Goal: Information Seeking & Learning: Learn about a topic

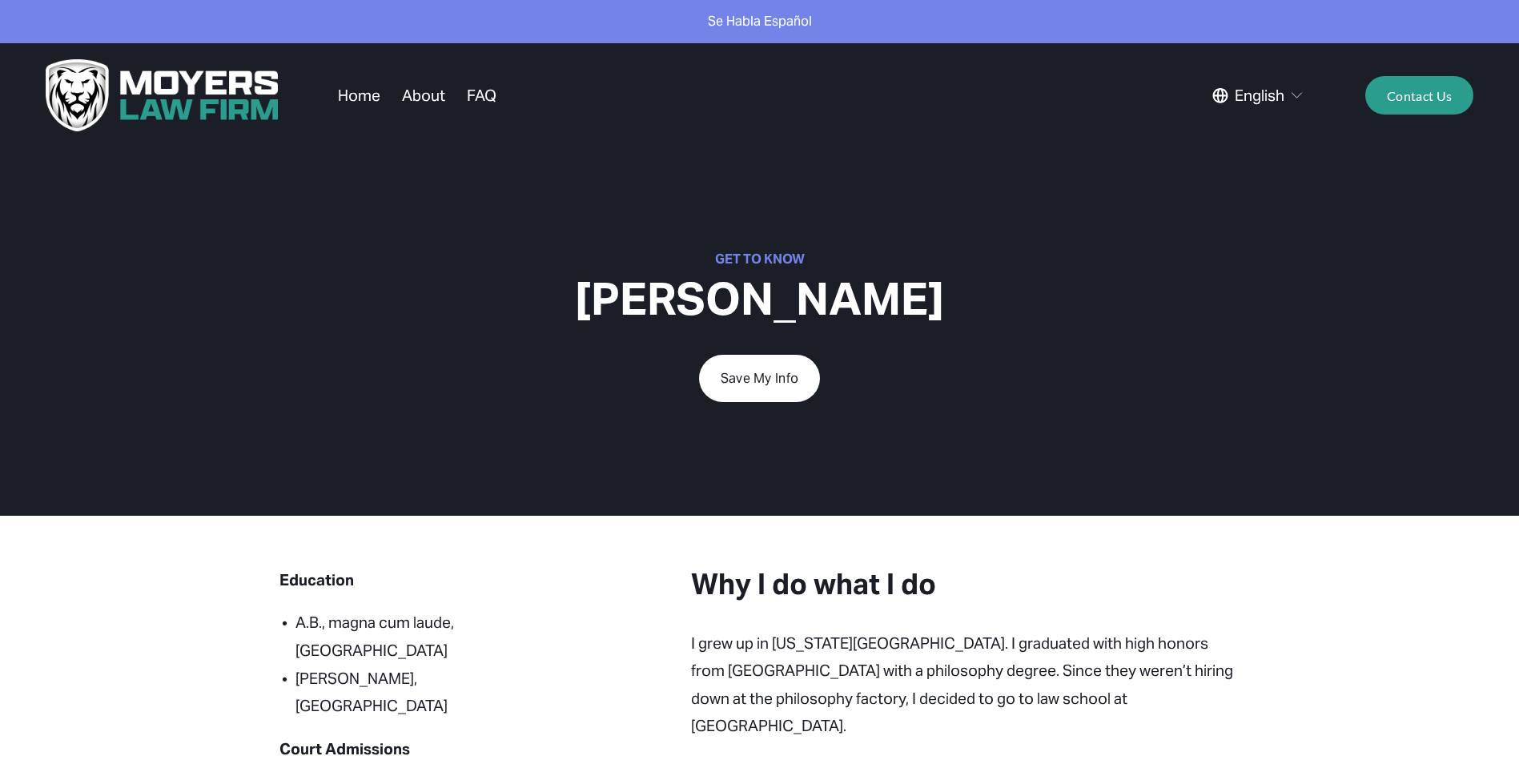
click at [434, 103] on link "About" at bounding box center [423, 95] width 43 height 30
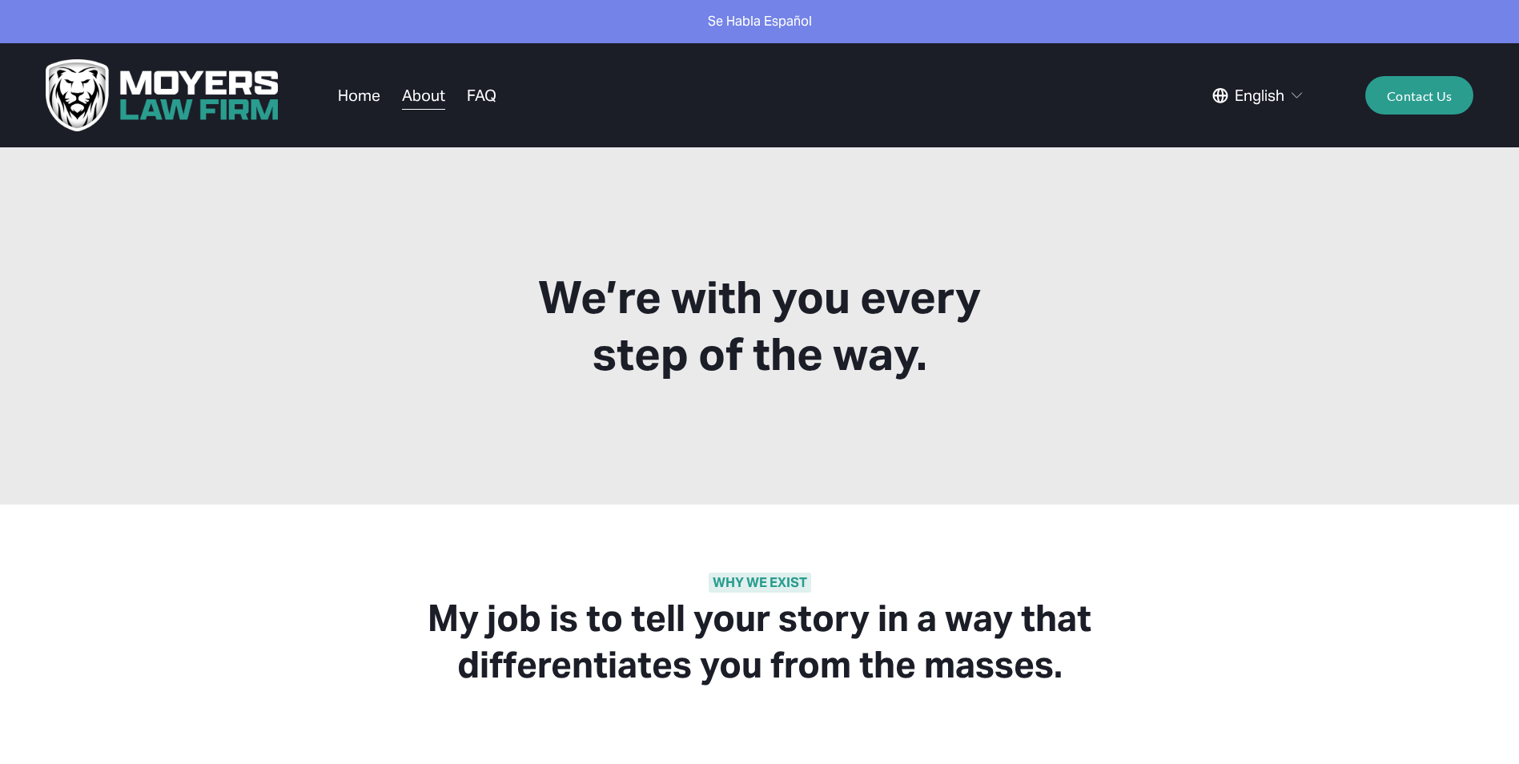
click at [483, 105] on link "FAQ" at bounding box center [482, 95] width 30 height 30
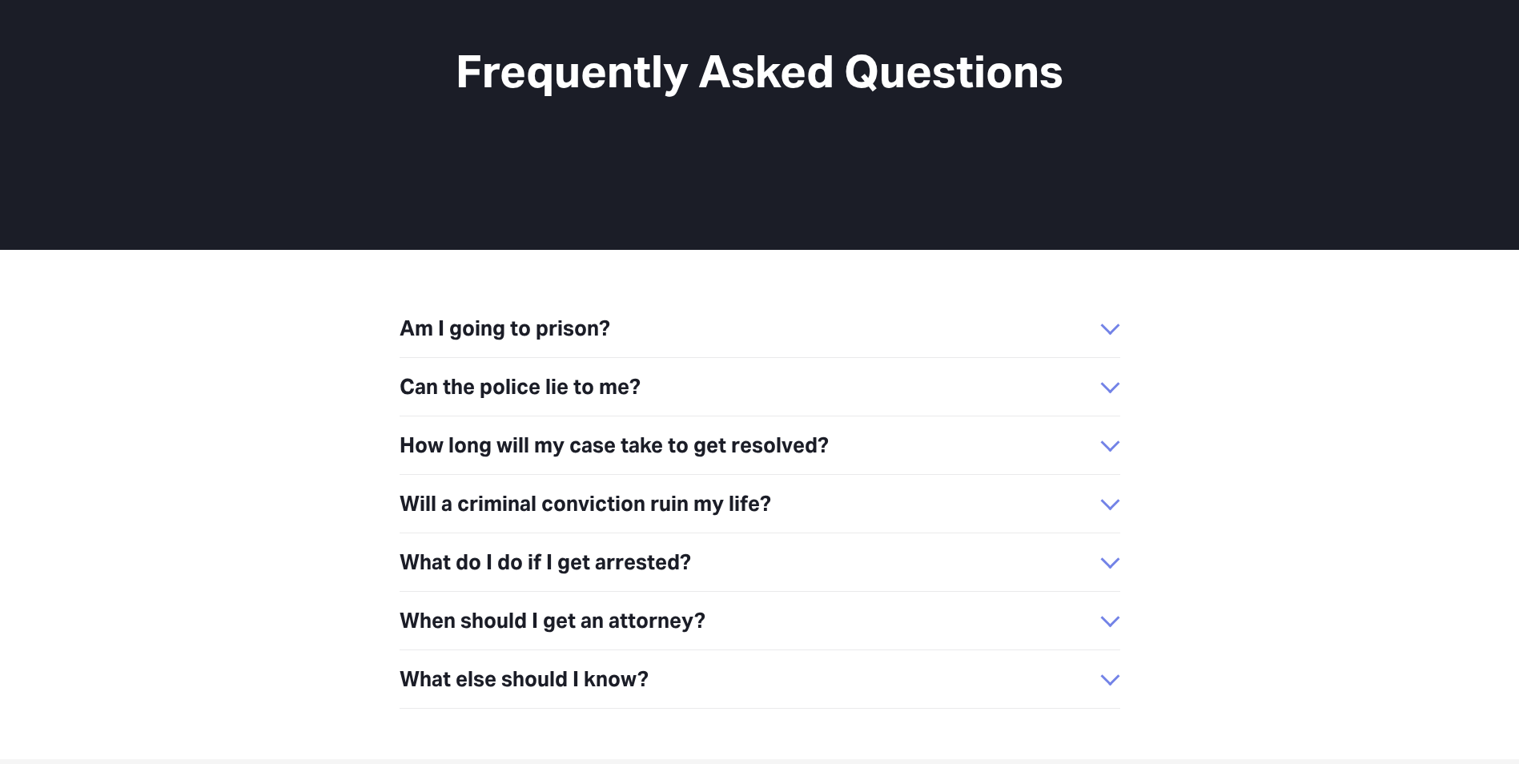
scroll to position [328, 0]
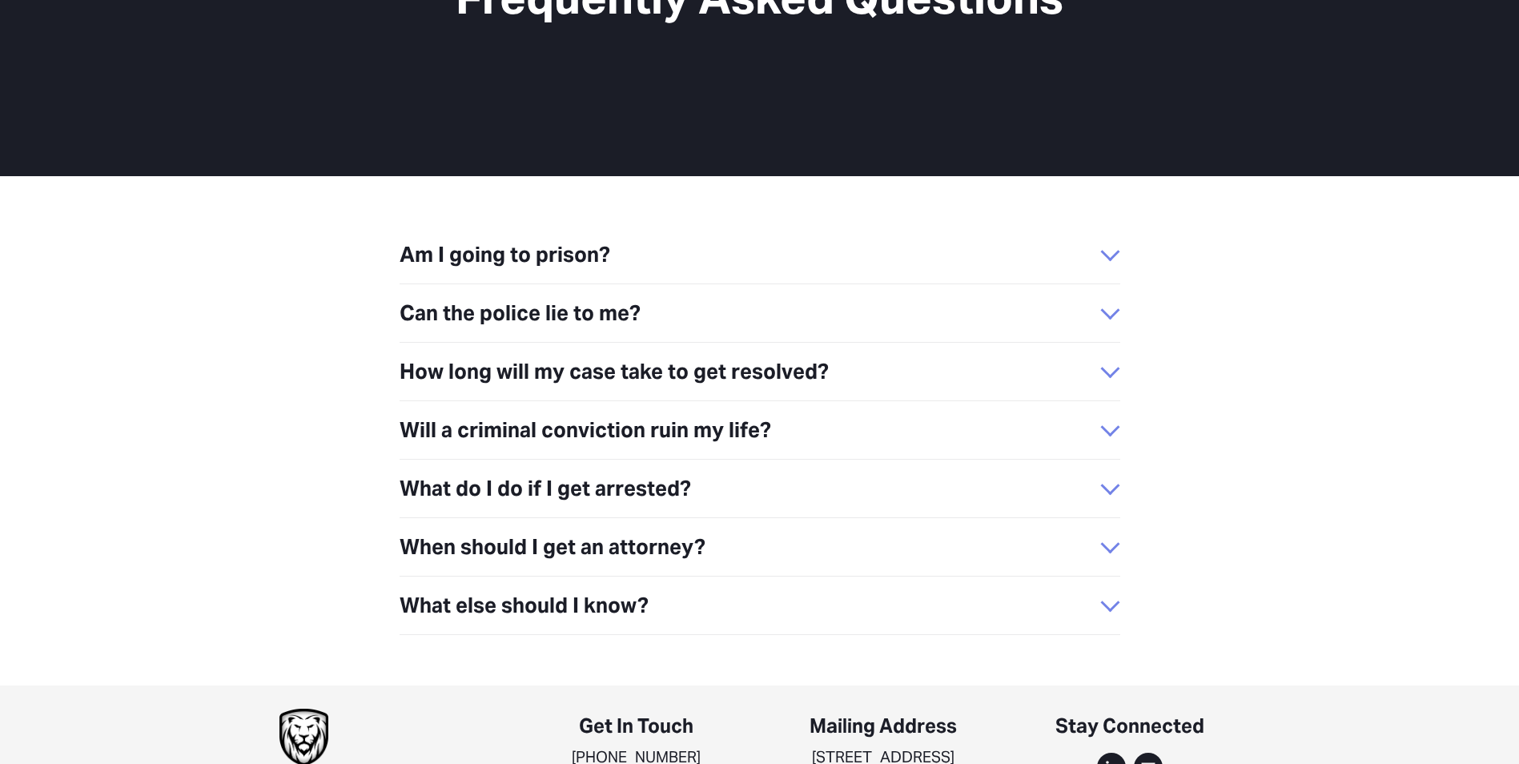
click at [477, 242] on span "Am I going to prison?" at bounding box center [749, 255] width 701 height 34
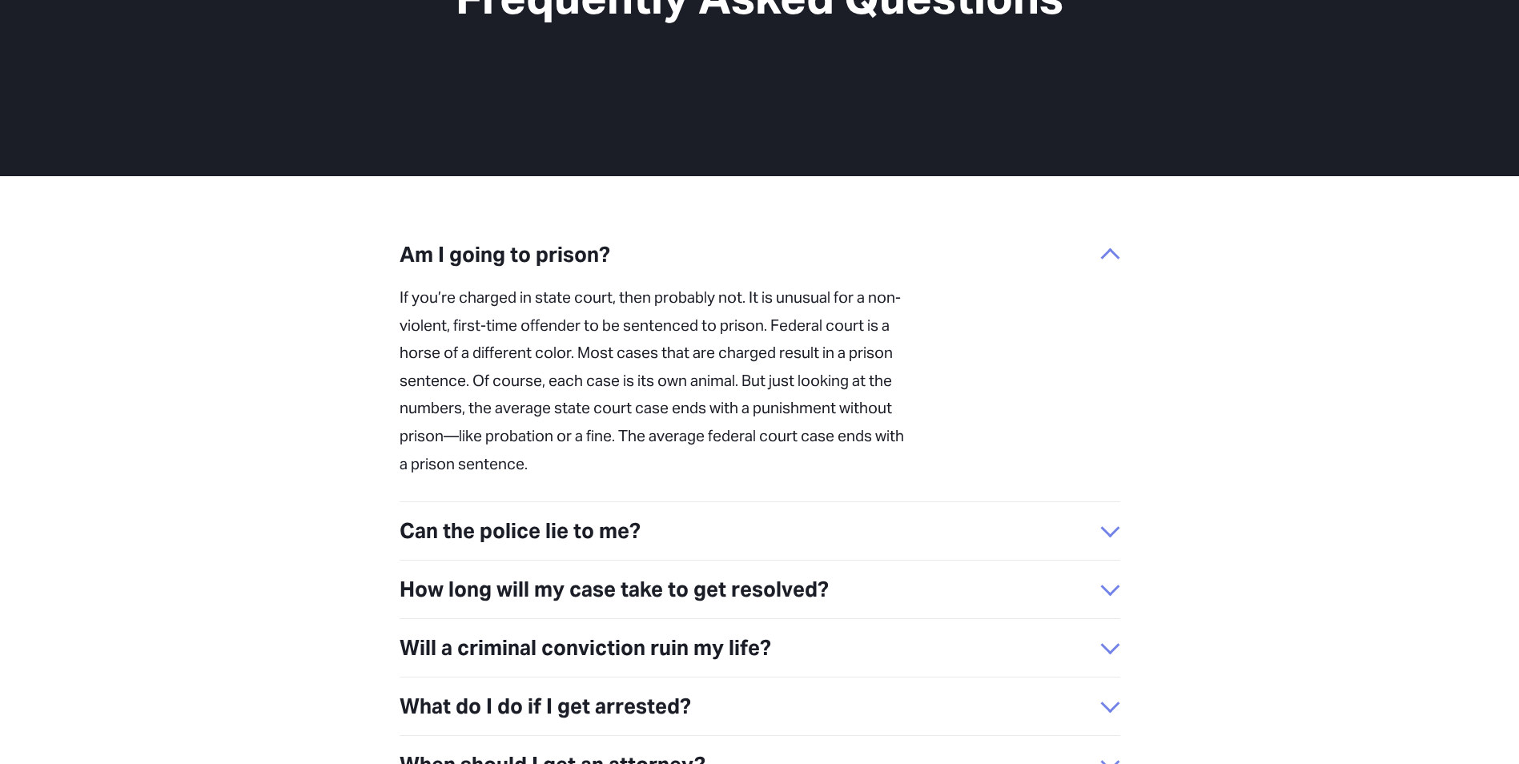
click at [674, 252] on span "Am I going to prison?" at bounding box center [749, 255] width 701 height 34
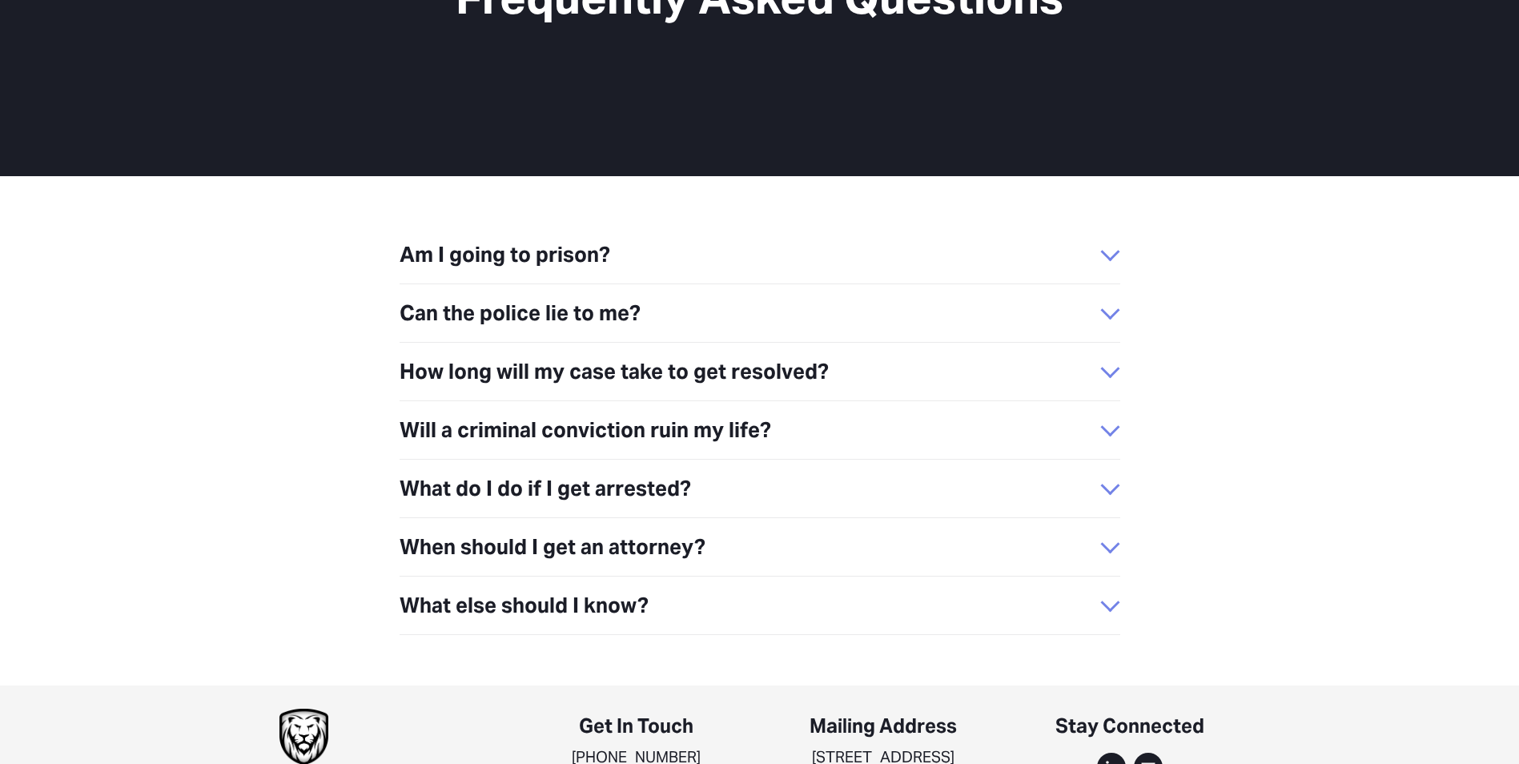
click at [630, 303] on span "Can the police lie to me?" at bounding box center [749, 313] width 701 height 34
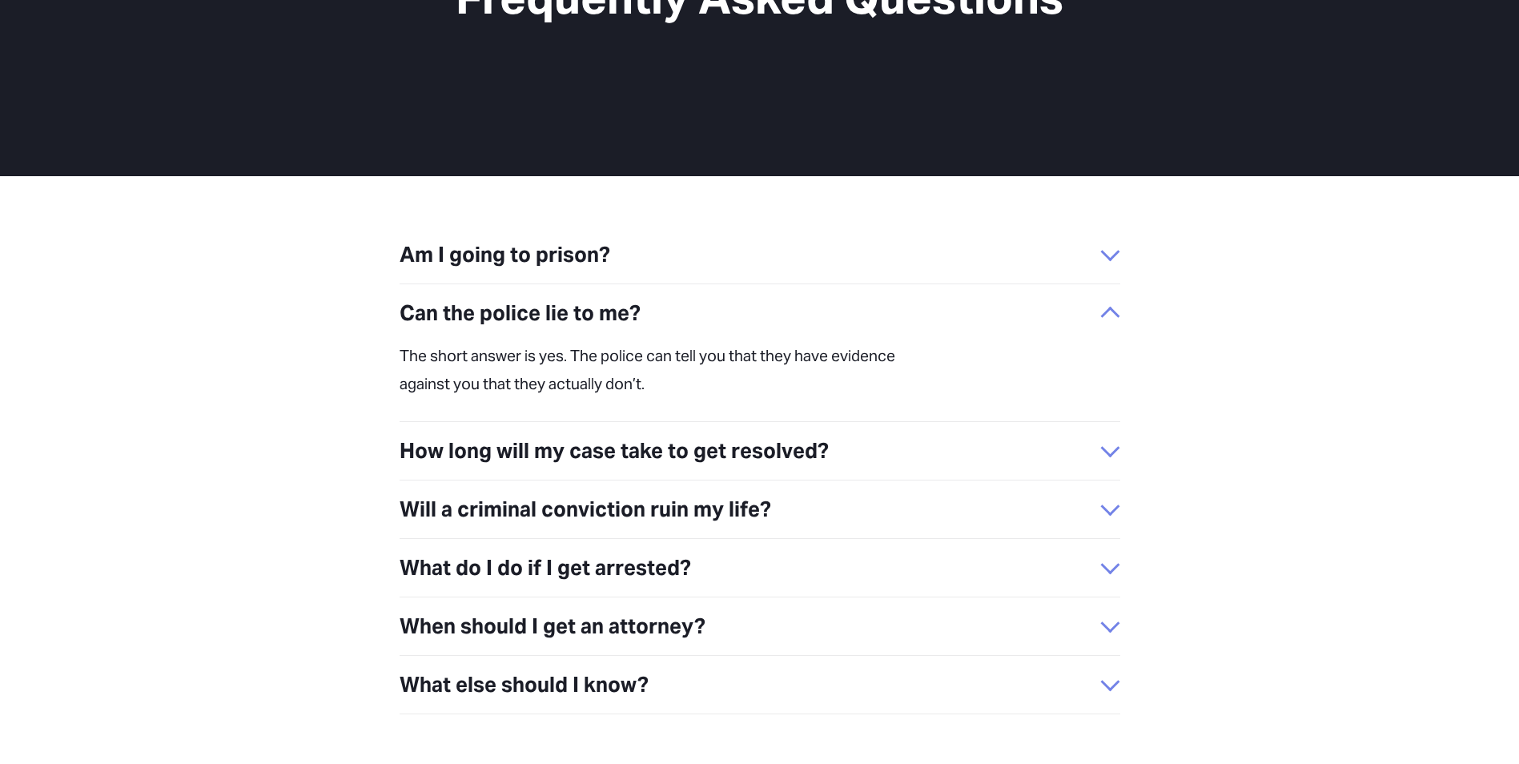
click at [659, 306] on span "Can the police lie to me?" at bounding box center [749, 313] width 701 height 34
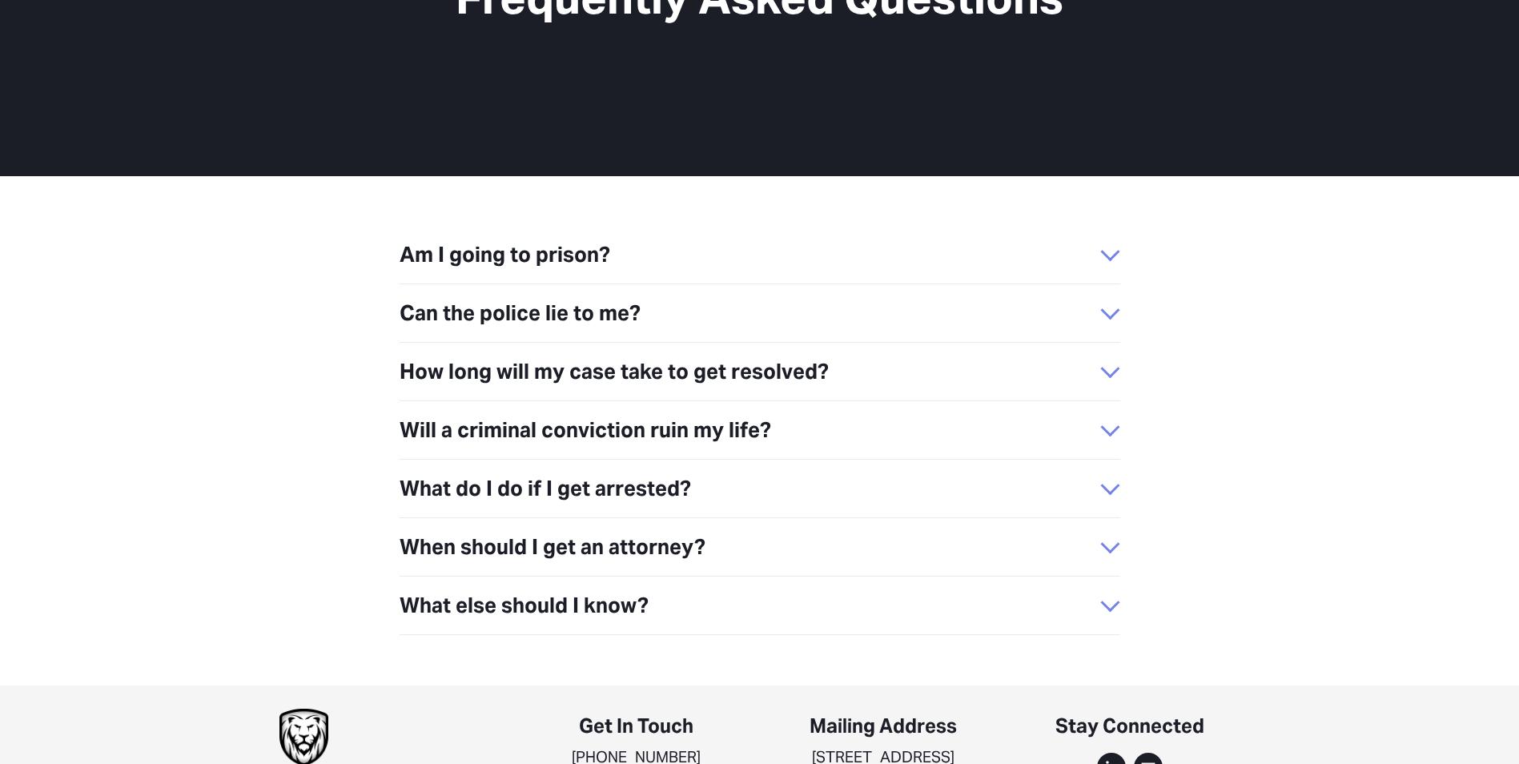
click at [634, 355] on span "How long will my case take to get resolved?" at bounding box center [749, 372] width 701 height 34
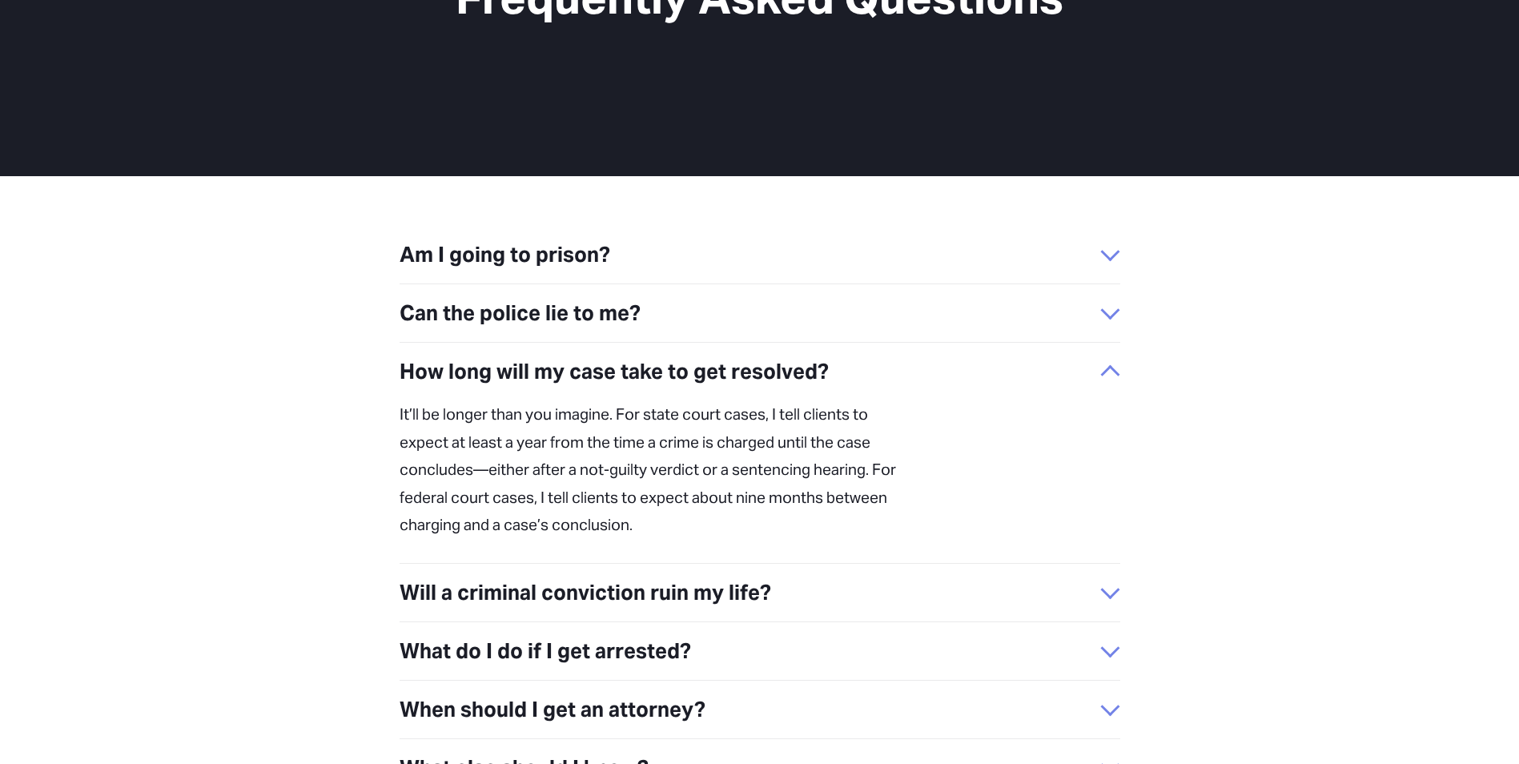
click at [580, 355] on span "How long will my case take to get resolved?" at bounding box center [749, 372] width 701 height 34
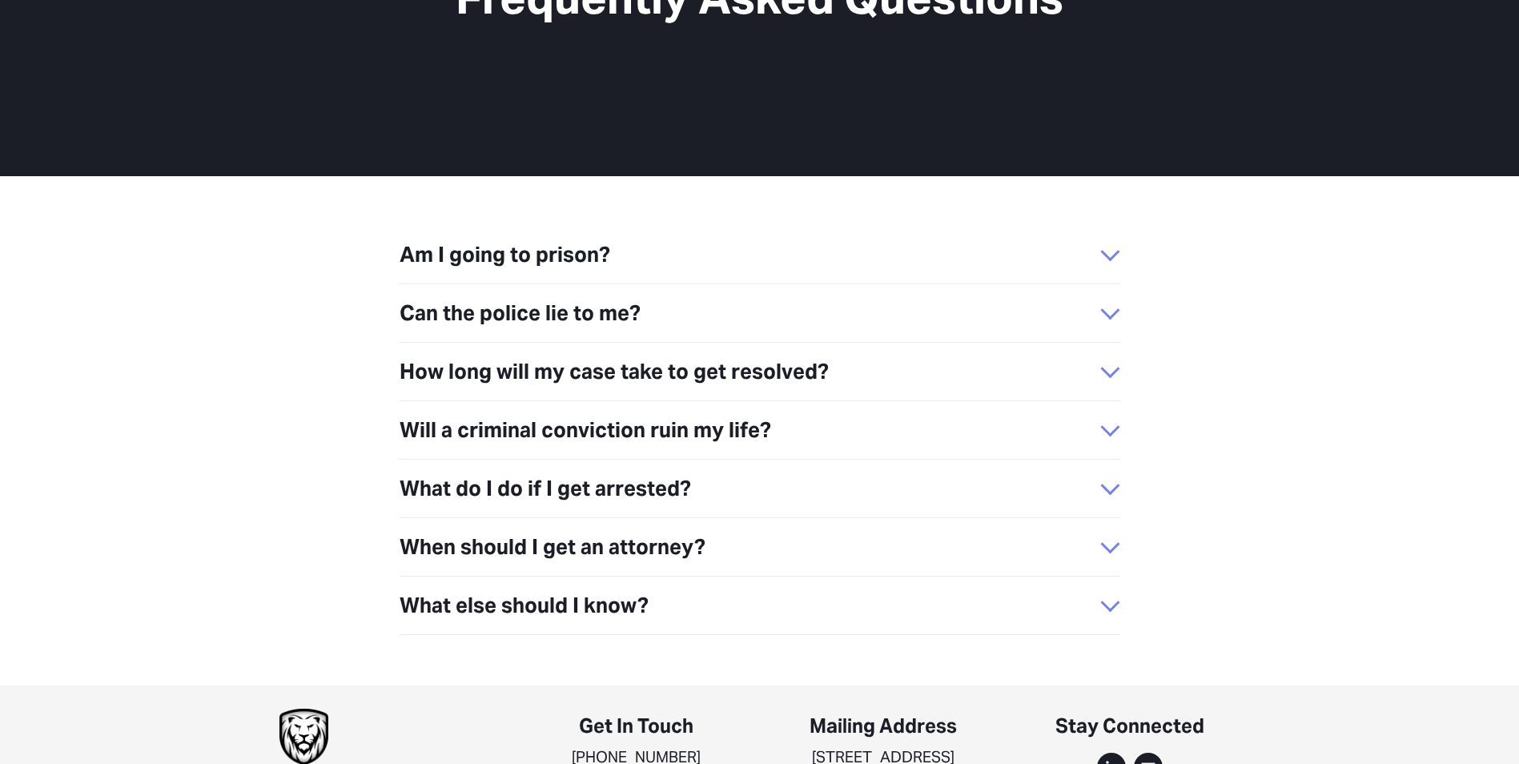
click at [584, 418] on span "Will a criminal conviction ruin my life?" at bounding box center [749, 430] width 701 height 34
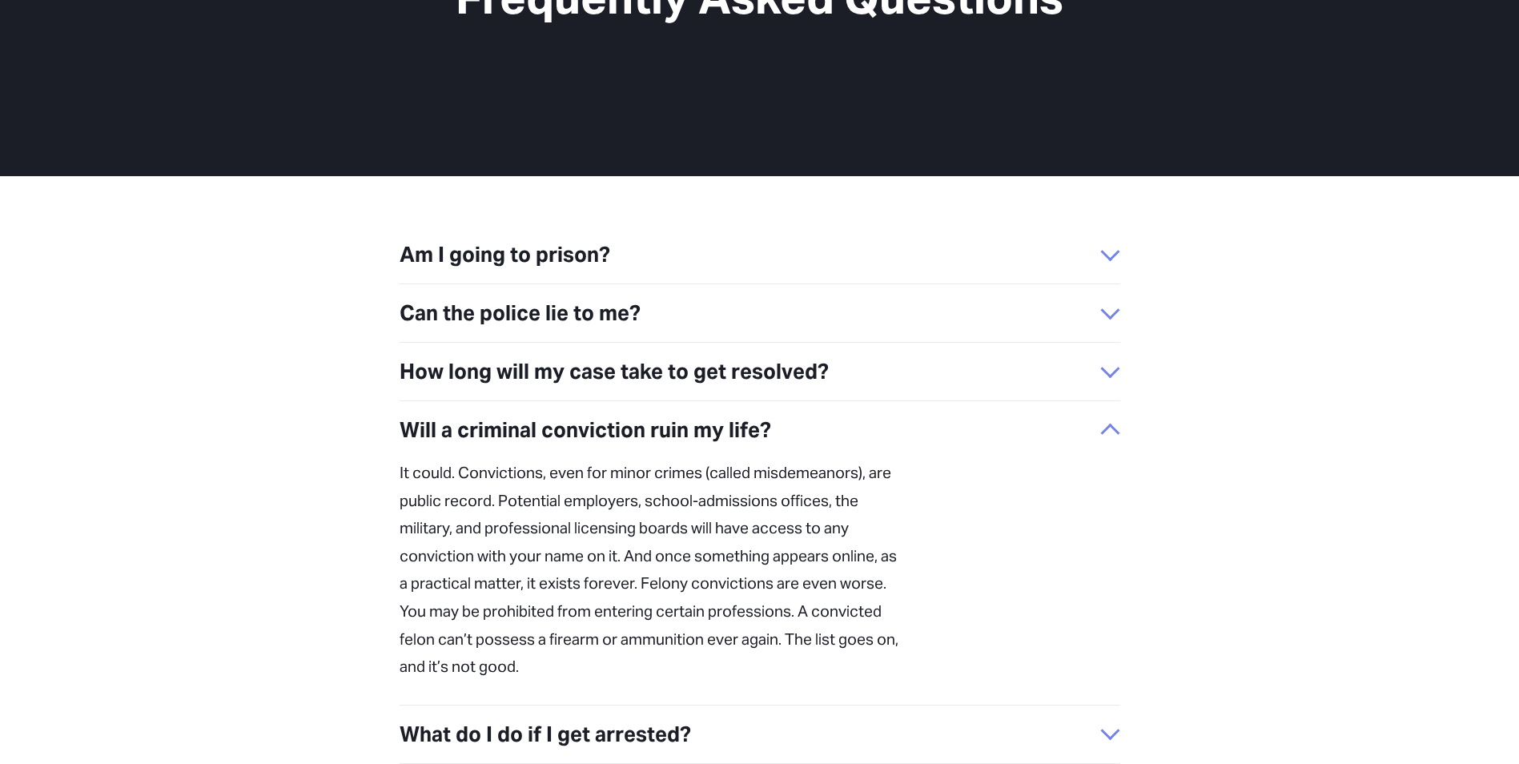
click at [551, 413] on span "Will a criminal conviction ruin my life?" at bounding box center [749, 430] width 701 height 34
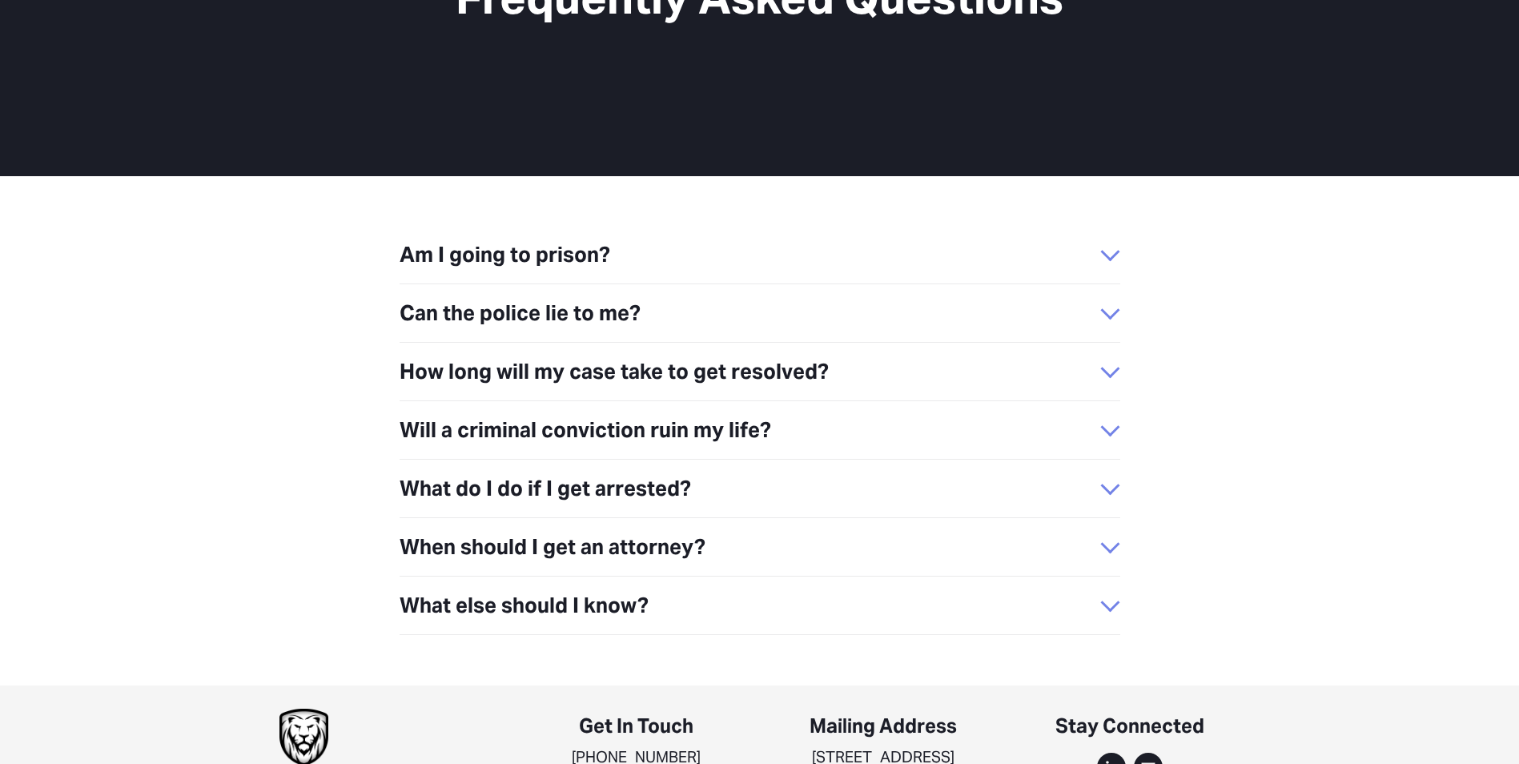
click at [561, 472] on span "What do I do if I get arrested?" at bounding box center [749, 489] width 701 height 34
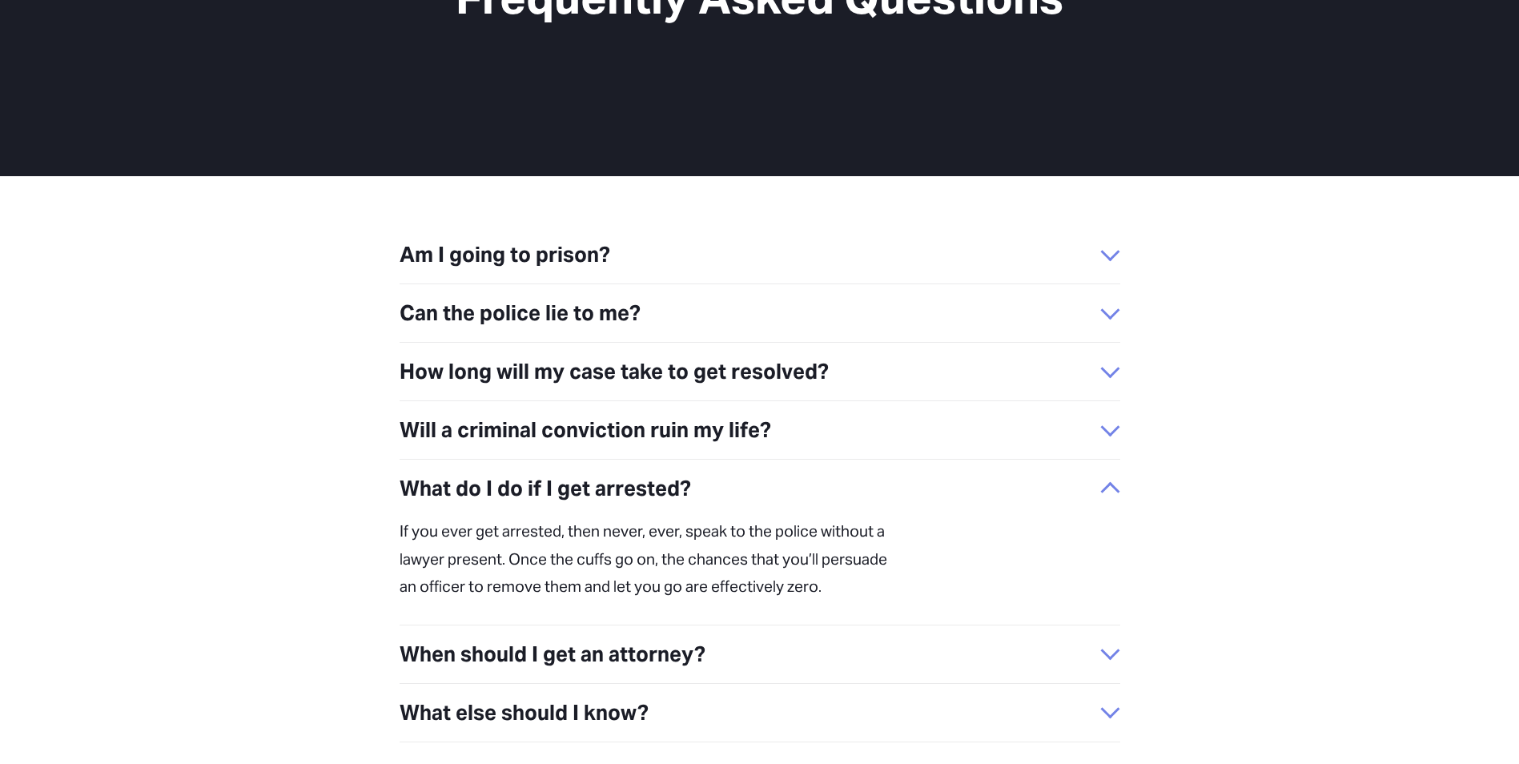
click at [561, 472] on span "What do I do if I get arrested?" at bounding box center [749, 489] width 701 height 34
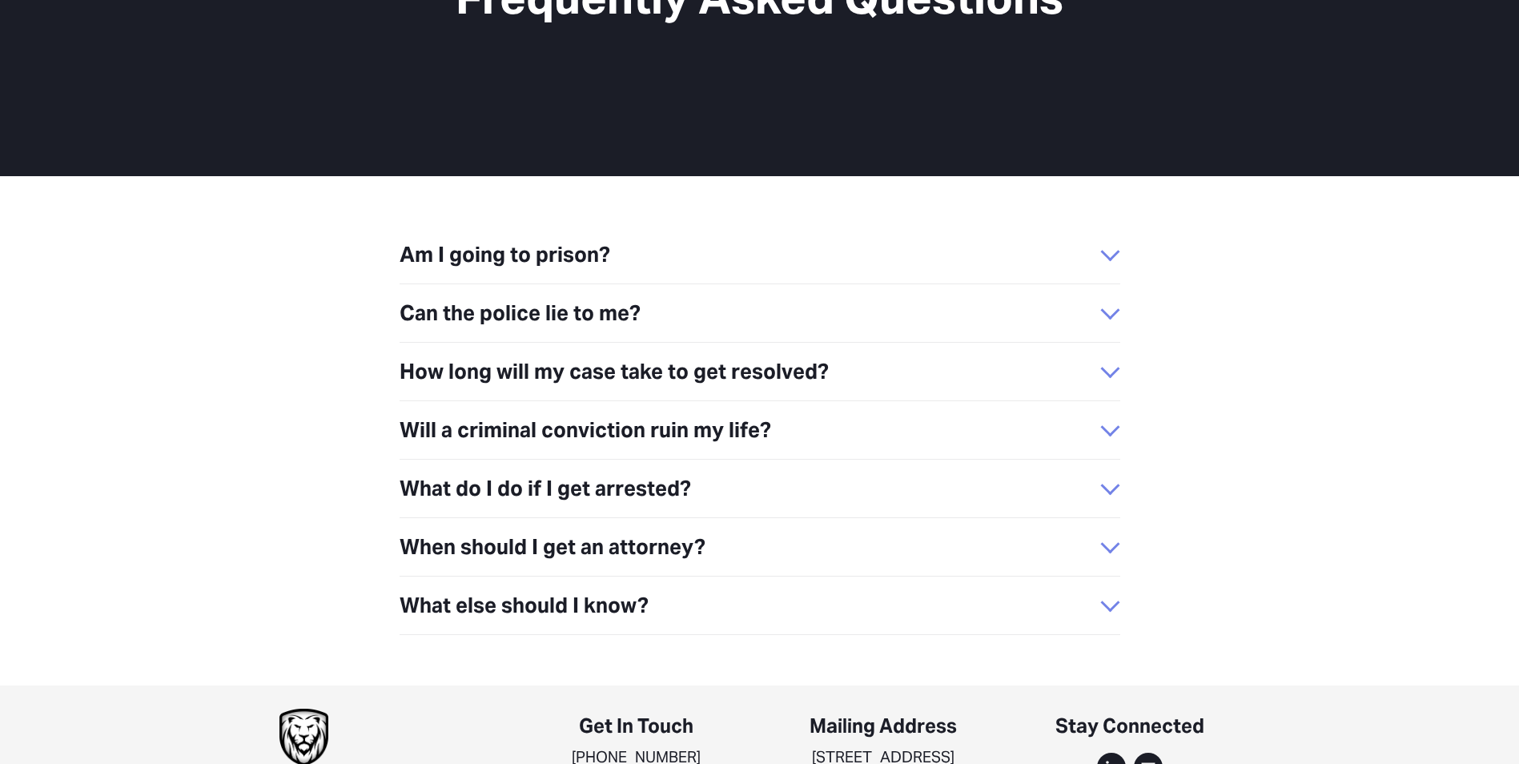
click at [574, 530] on span "When should I get an attorney?" at bounding box center [749, 547] width 701 height 34
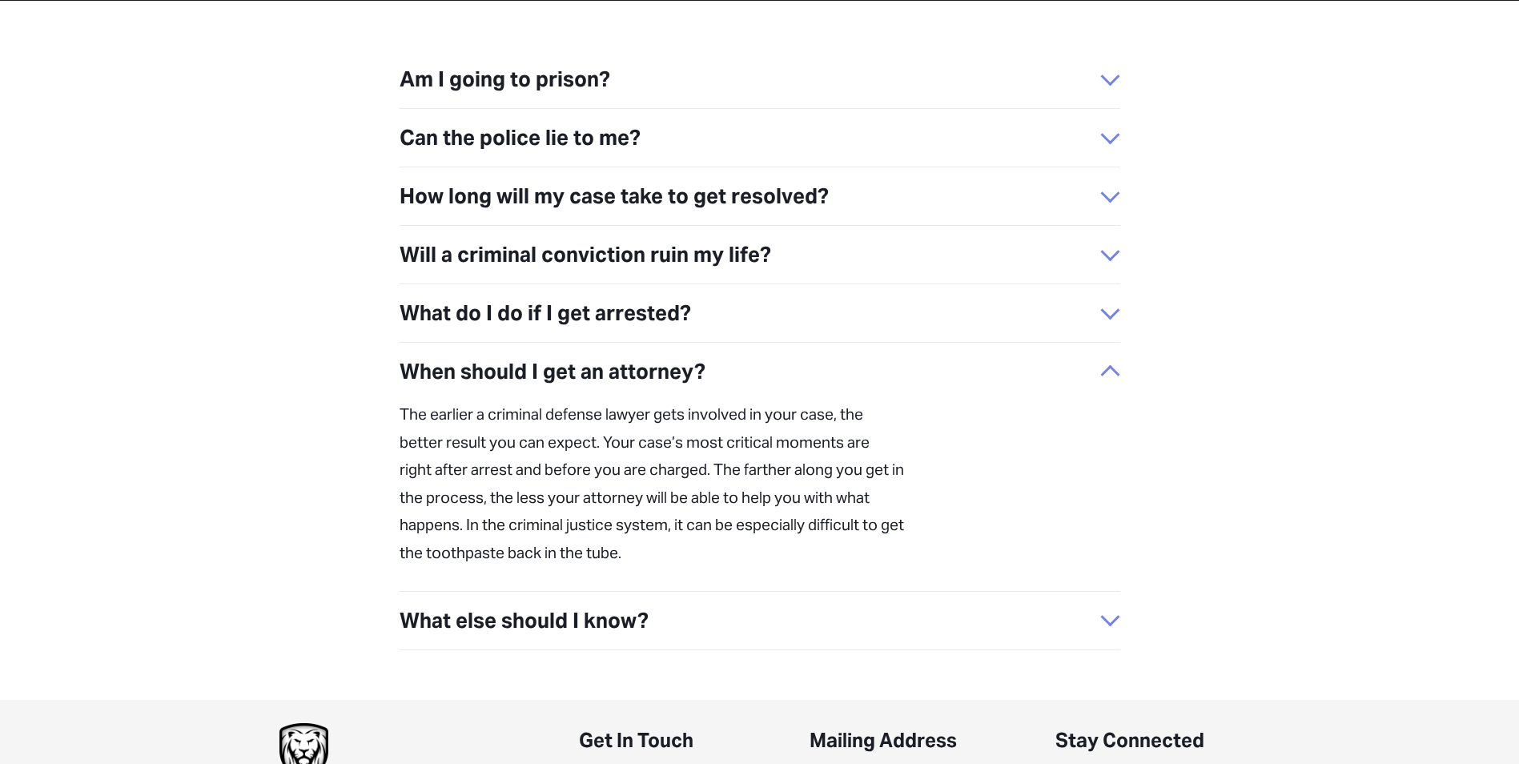
scroll to position [519, 0]
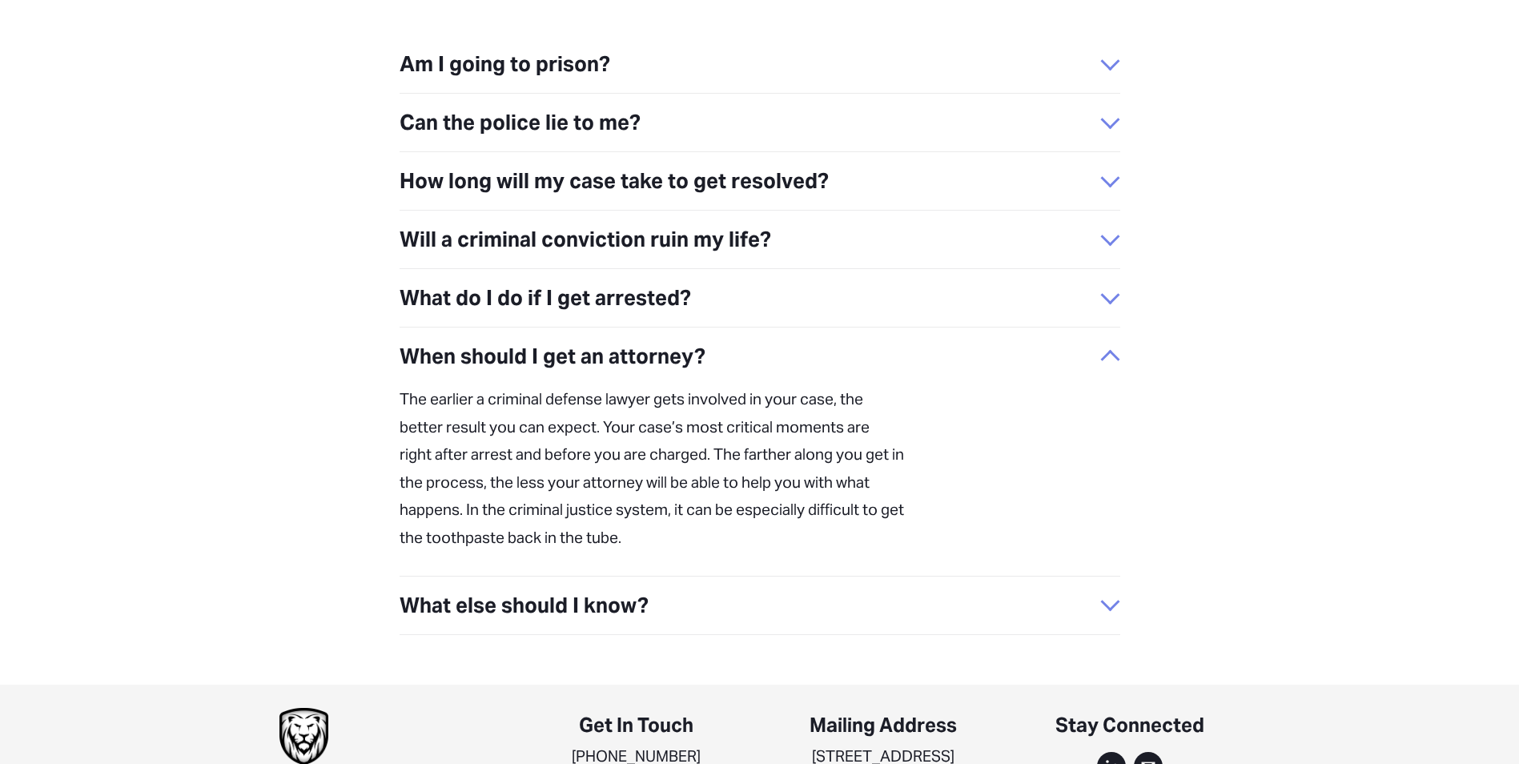
drag, startPoint x: 468, startPoint y: 319, endPoint x: 466, endPoint y: 328, distance: 9.1
click at [467, 339] on span "When should I get an attorney?" at bounding box center [749, 356] width 701 height 34
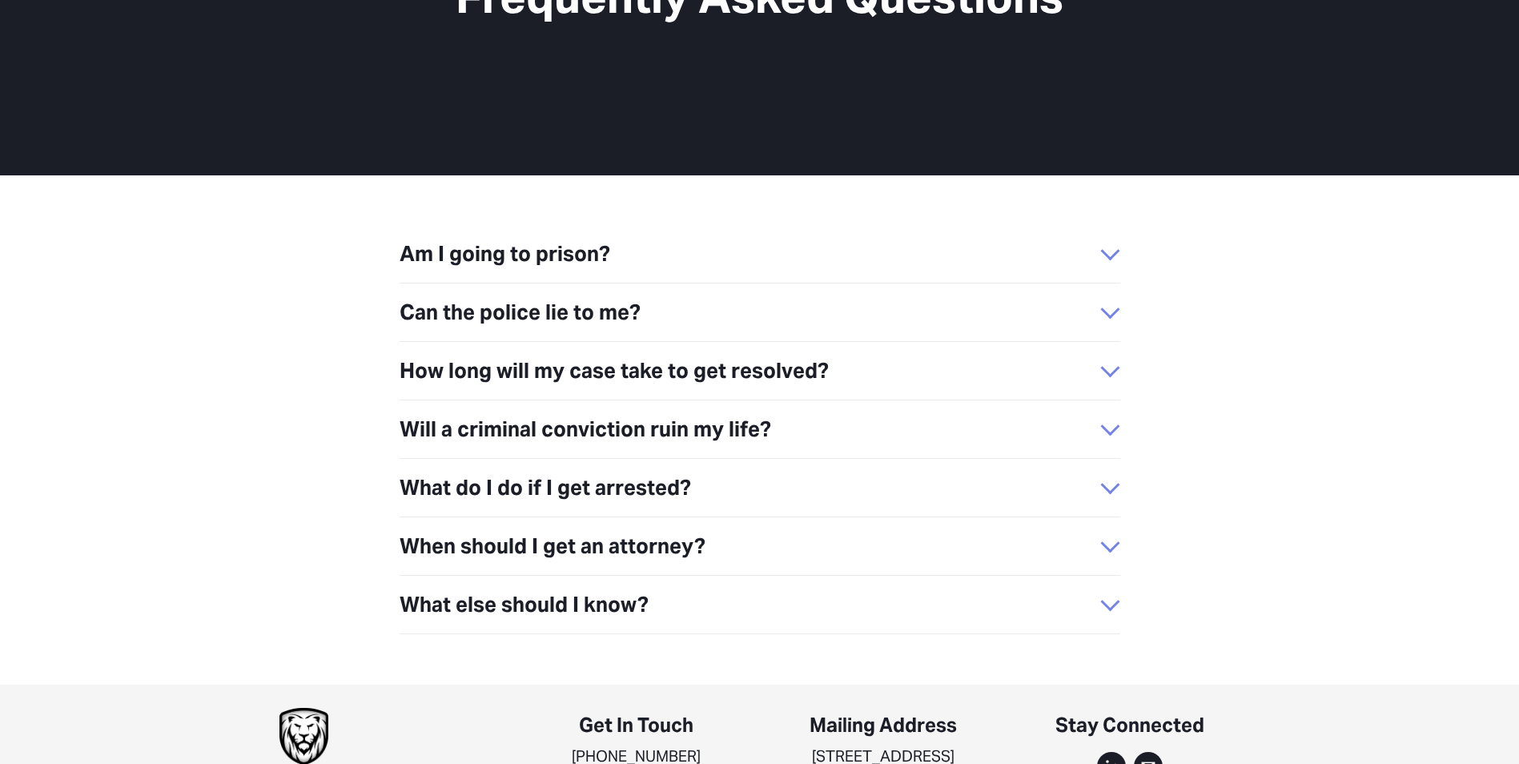
scroll to position [328, 0]
click at [527, 588] on span "What else should I know?" at bounding box center [749, 605] width 701 height 34
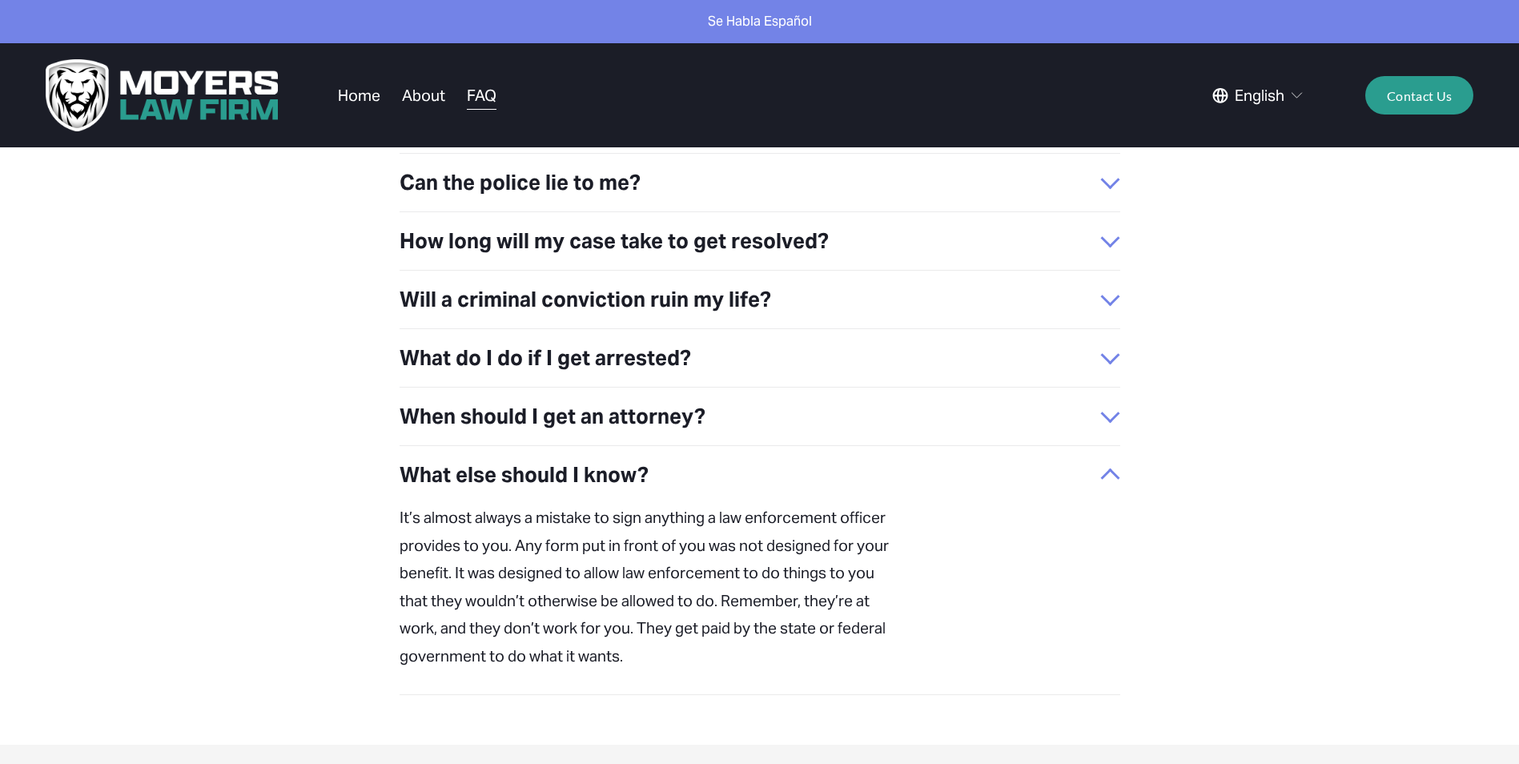
scroll to position [0, 0]
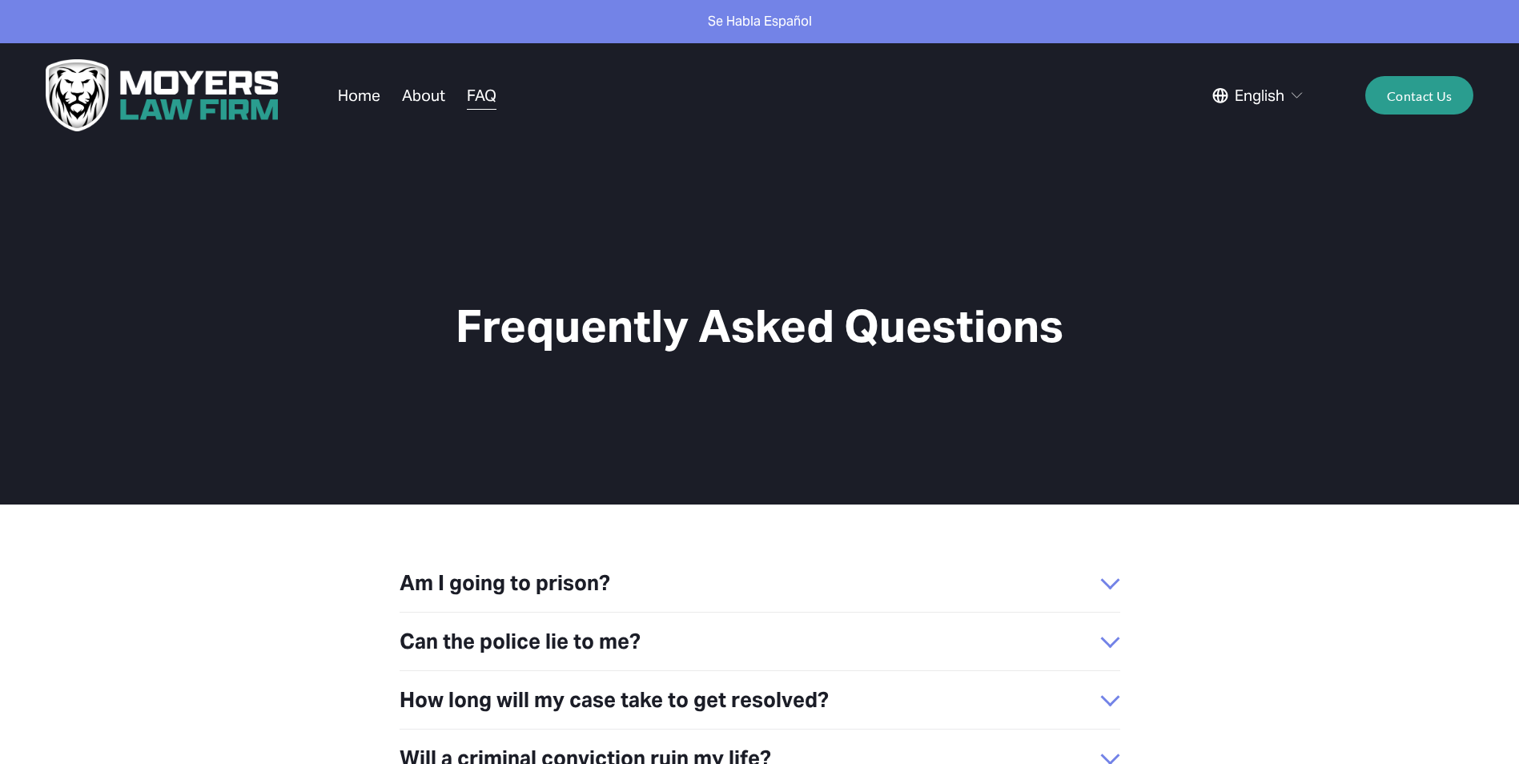
click at [424, 90] on link "About" at bounding box center [423, 95] width 43 height 30
